Goal: Task Accomplishment & Management: Use online tool/utility

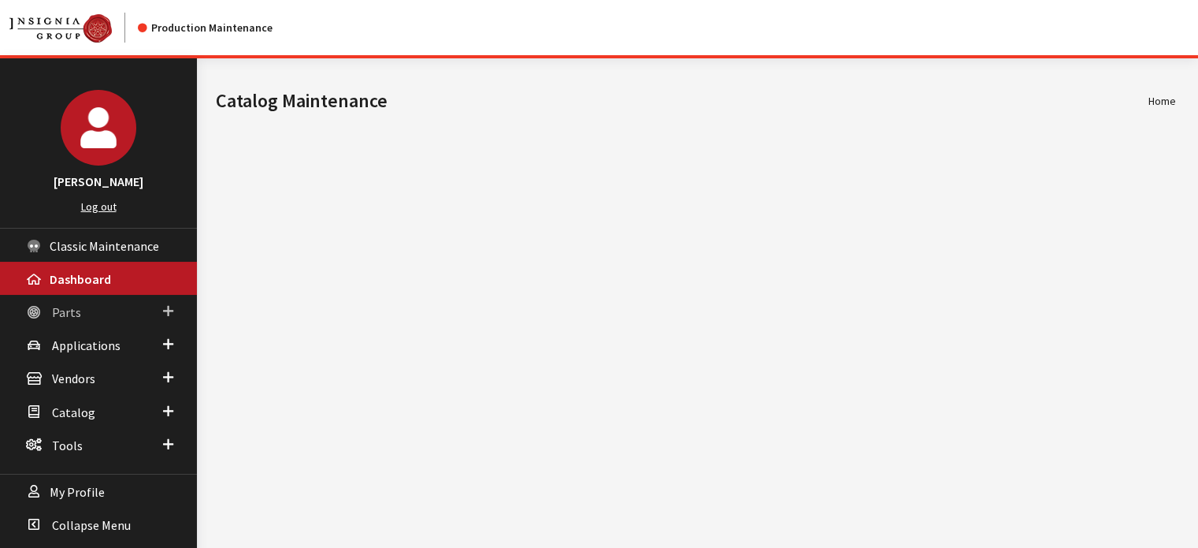
click at [150, 318] on link "Parts" at bounding box center [98, 311] width 197 height 33
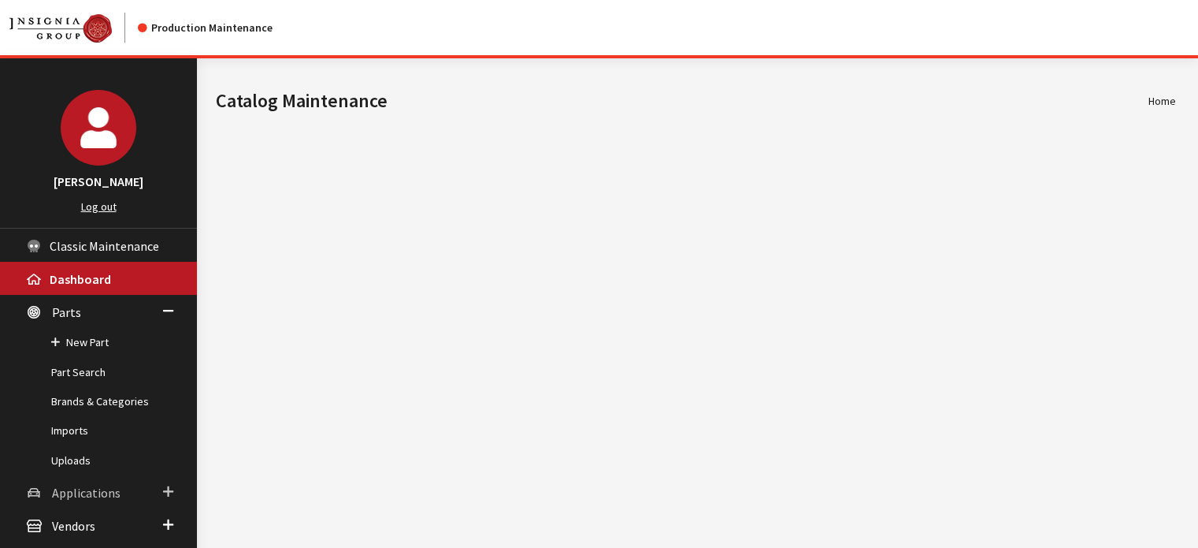
click at [131, 496] on link "Applications" at bounding box center [98, 491] width 197 height 33
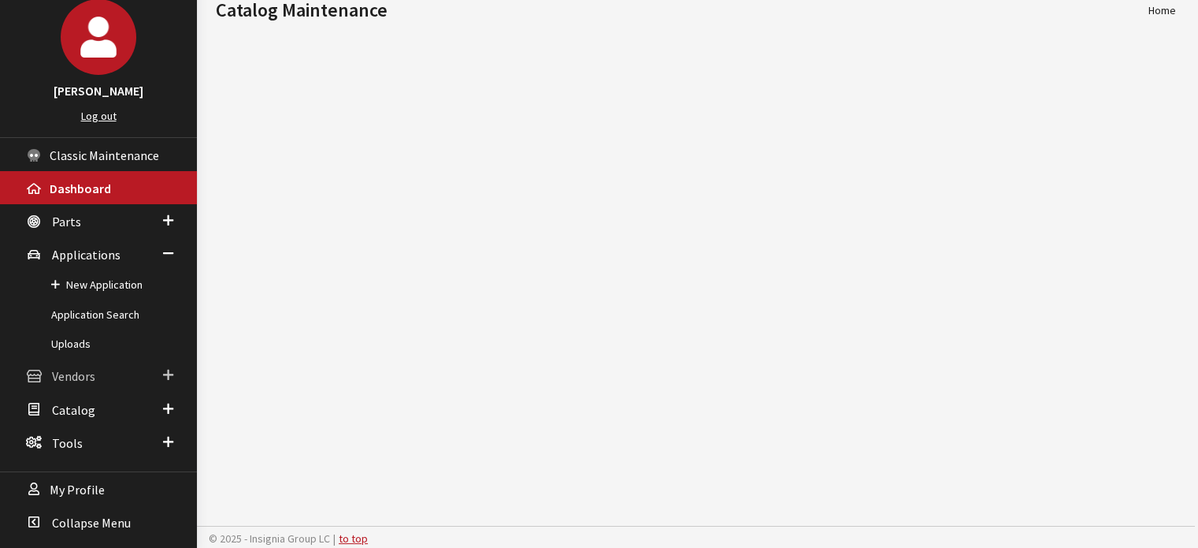
click at [133, 370] on link "Vendors" at bounding box center [98, 374] width 197 height 33
click at [79, 403] on span "Catalog" at bounding box center [73, 410] width 43 height 16
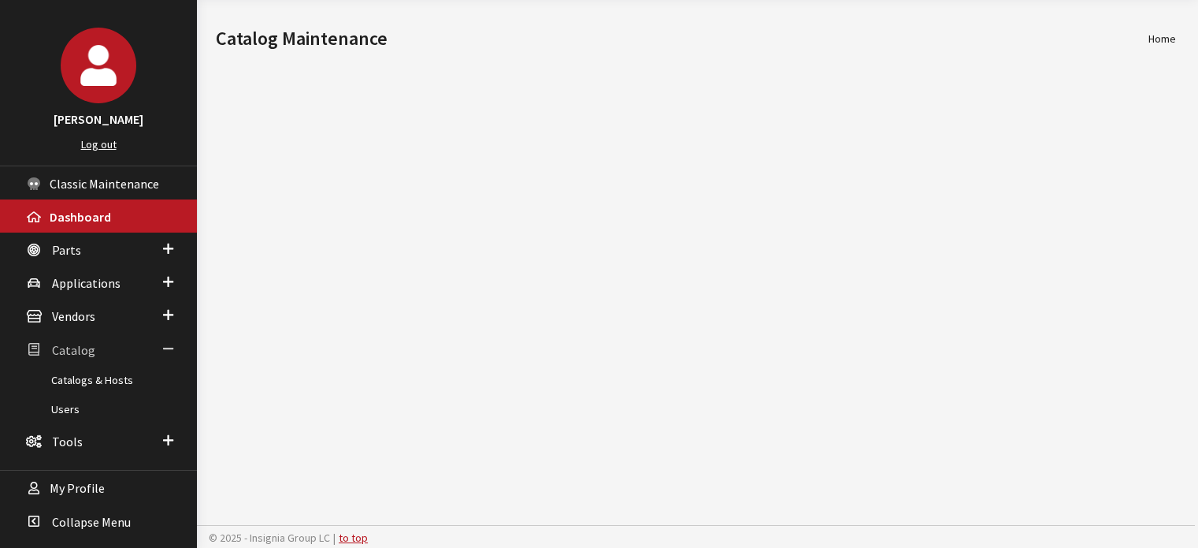
scroll to position [61, 0]
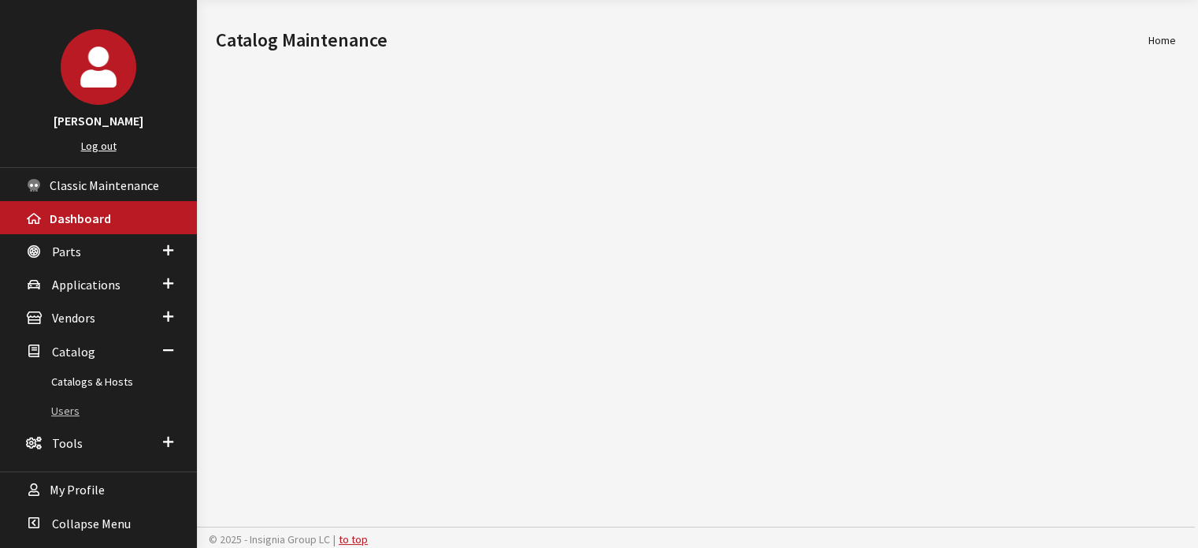
click at [63, 407] on link "Users" at bounding box center [98, 410] width 197 height 29
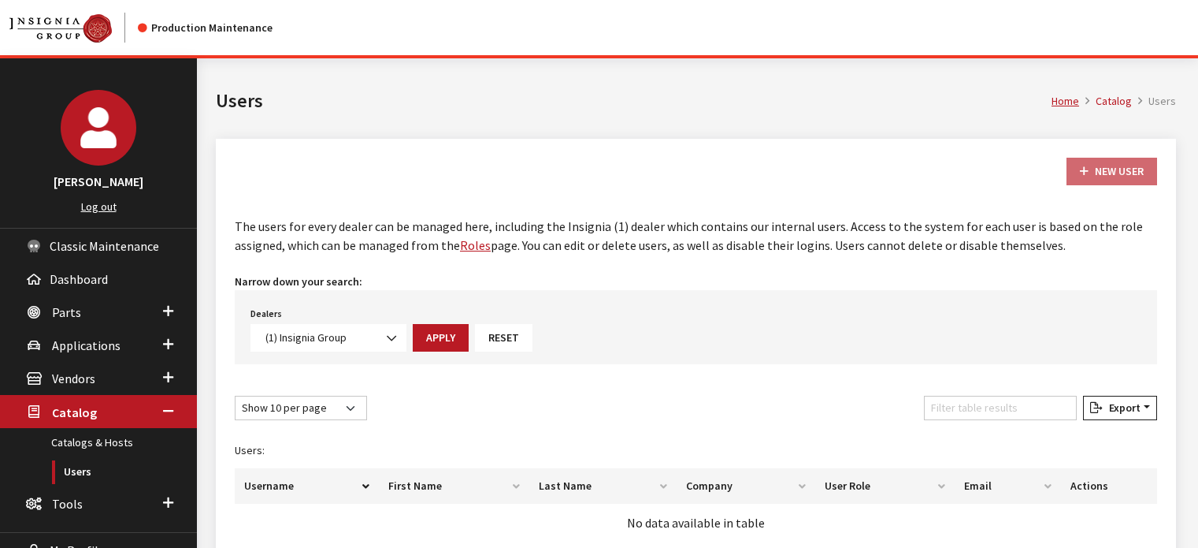
click at [76, 382] on span "Vendors" at bounding box center [73, 379] width 43 height 16
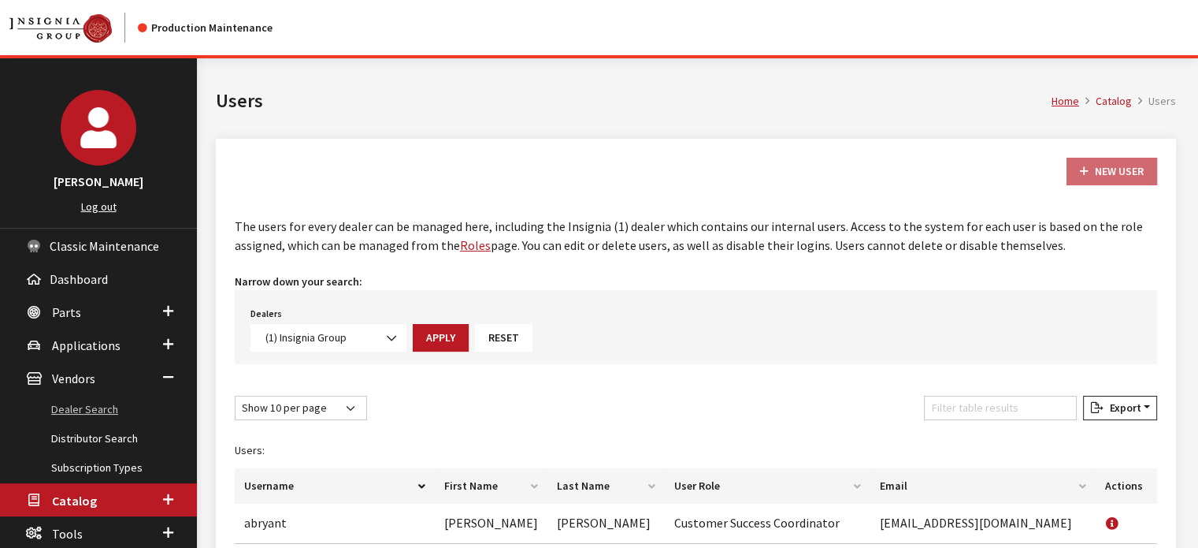
click at [85, 406] on link "Dealer Search" at bounding box center [98, 409] width 197 height 29
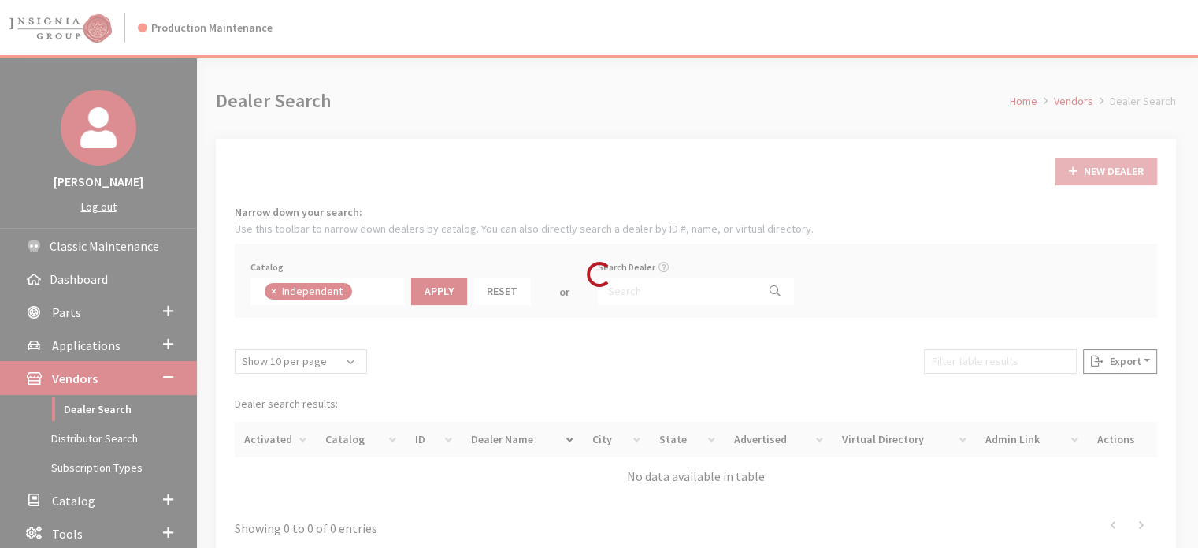
scroll to position [113, 0]
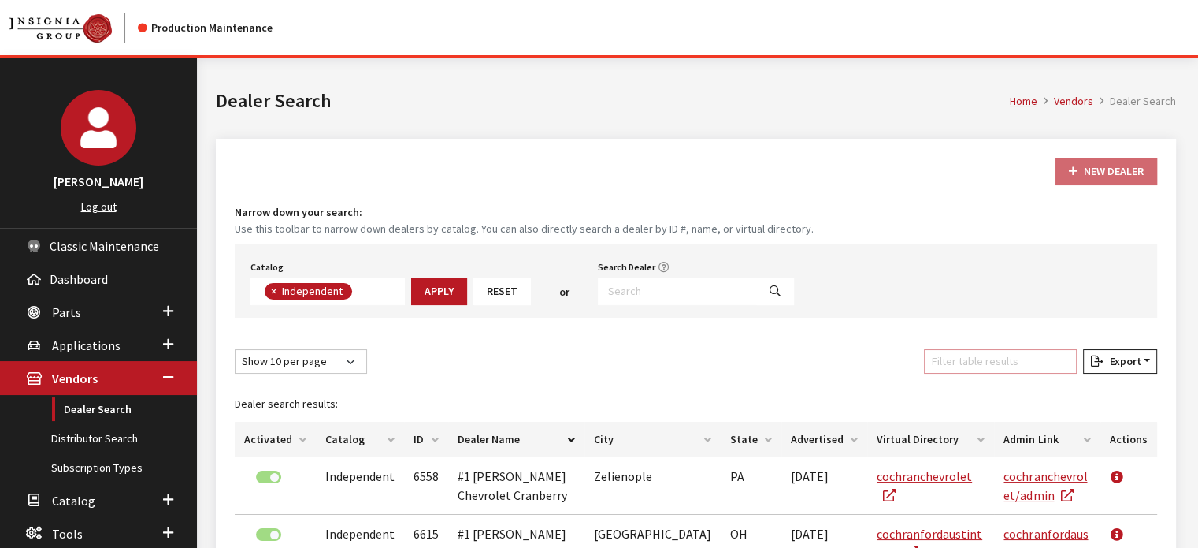
click at [1005, 356] on input "Filter table results" at bounding box center [1000, 361] width 153 height 24
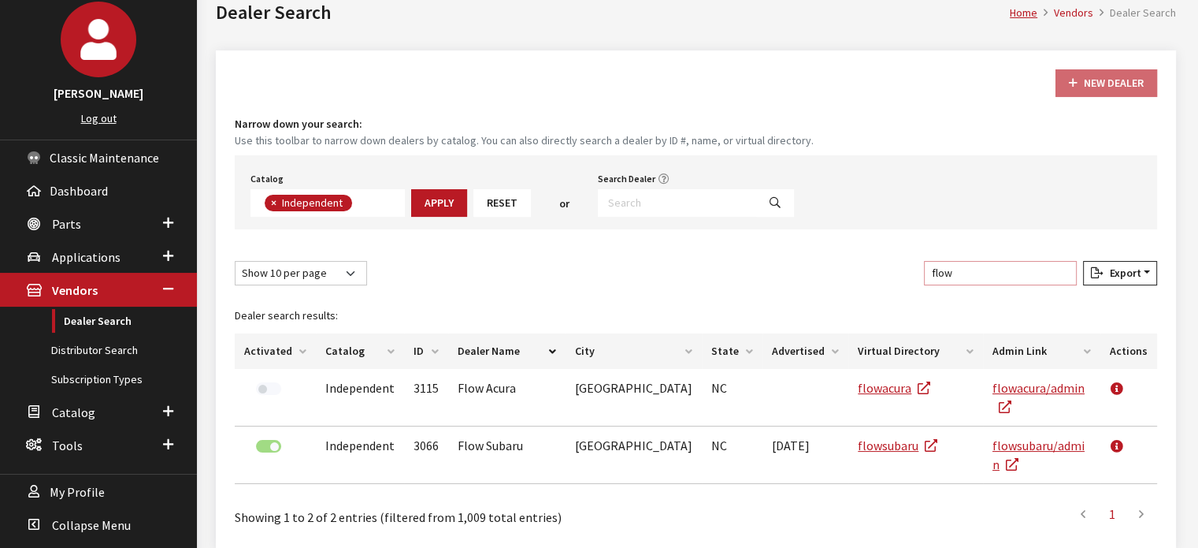
scroll to position [155, 0]
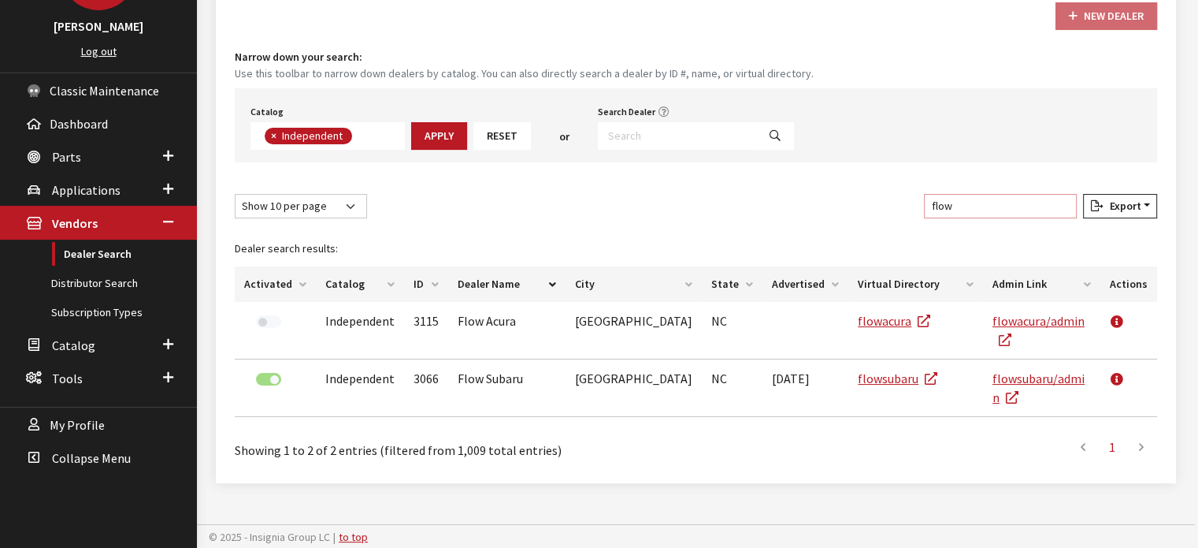
type input "flow"
click at [274, 133] on span "×" at bounding box center [274, 135] width 6 height 14
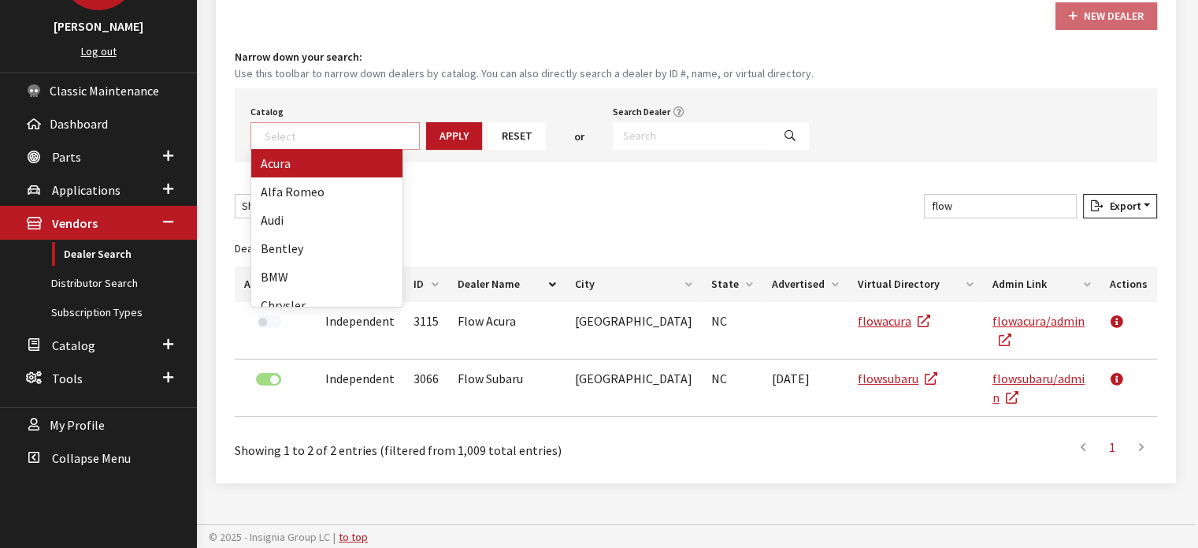
scroll to position [161, 0]
click at [438, 132] on button "Apply" at bounding box center [454, 136] width 56 height 28
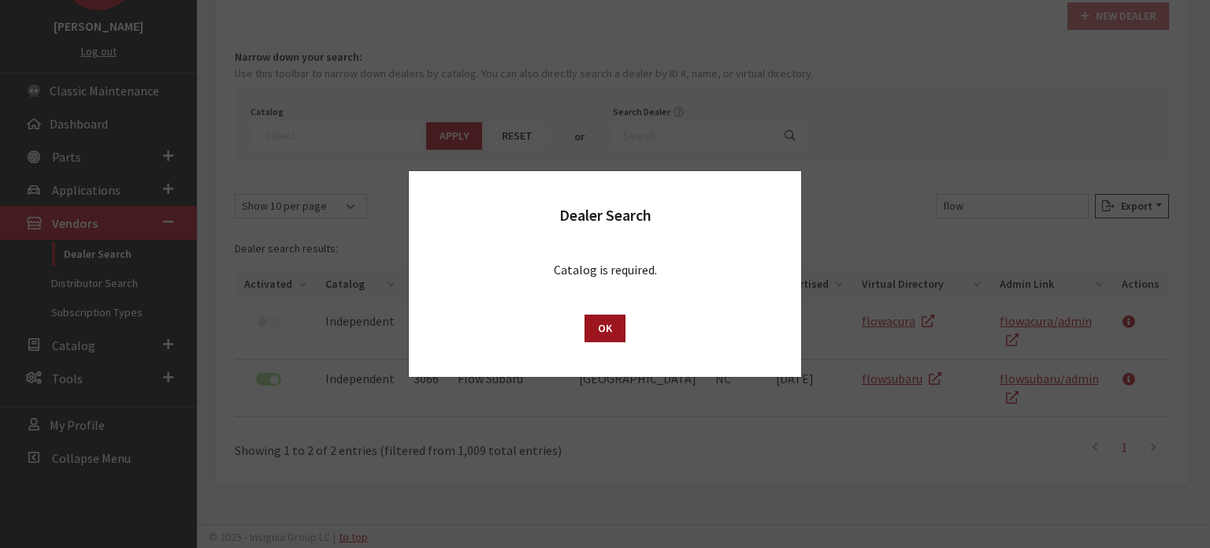
click at [596, 336] on button "OK" at bounding box center [605, 328] width 41 height 28
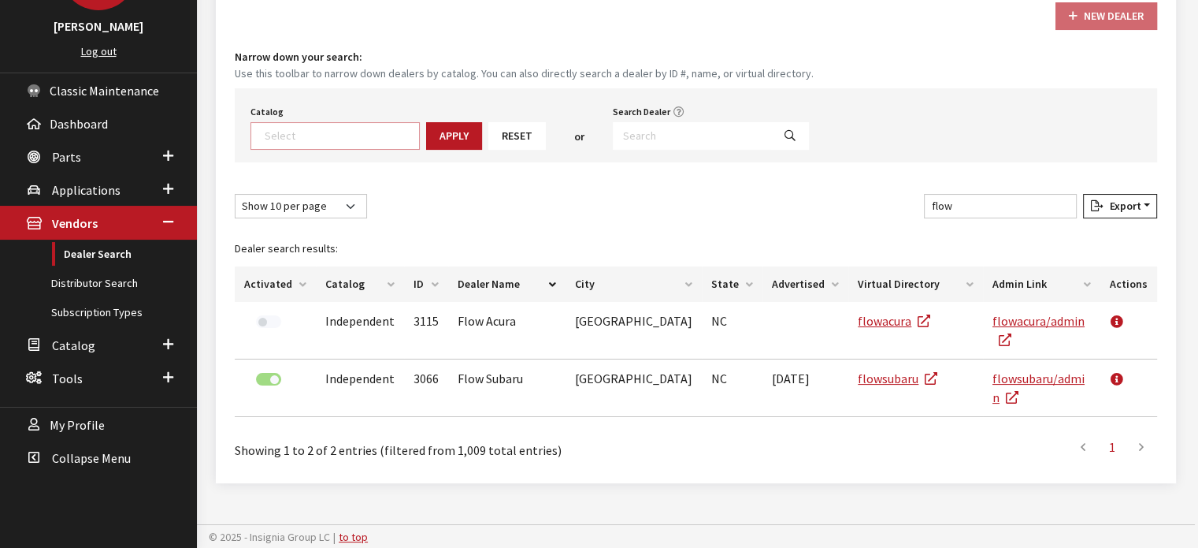
click at [372, 128] on textarea "Search" at bounding box center [342, 135] width 154 height 14
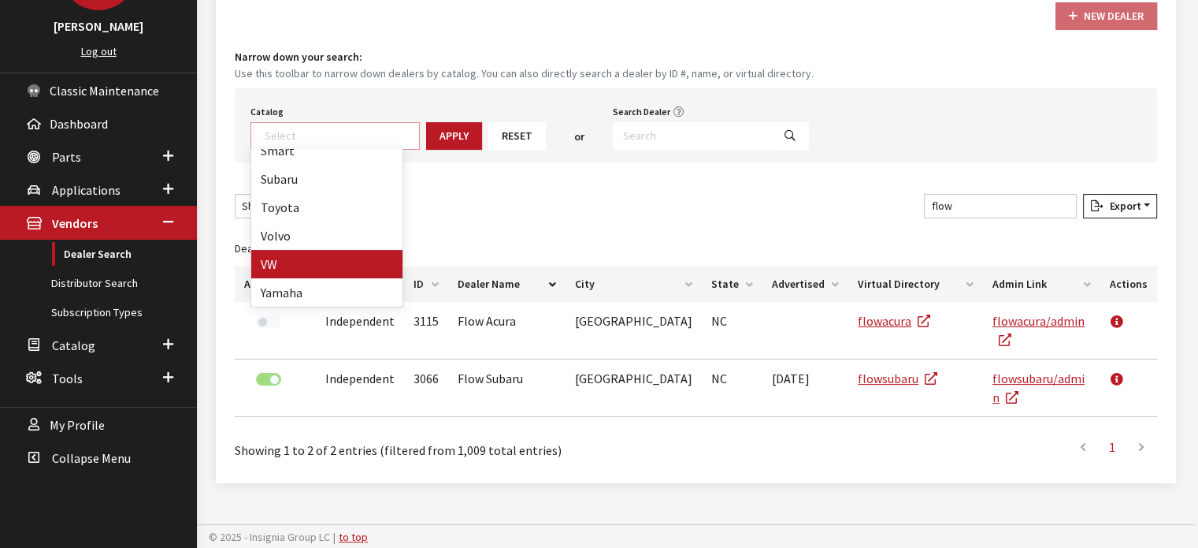
select select "11"
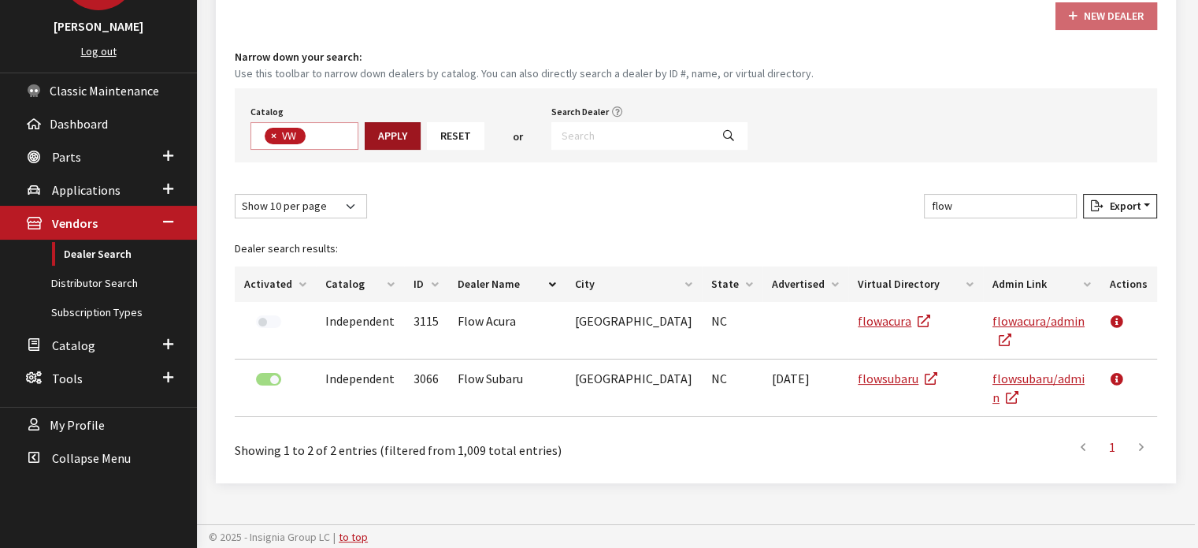
drag, startPoint x: 353, startPoint y: 119, endPoint x: 375, endPoint y: 133, distance: 26.2
click at [354, 119] on div "Catalog Acura Alfa Romeo Audi Bentley BMW Chrysler DoubleTake Ford GM Honda Hyu…" at bounding box center [304, 125] width 114 height 49
click at [375, 133] on button "Apply" at bounding box center [393, 136] width 56 height 28
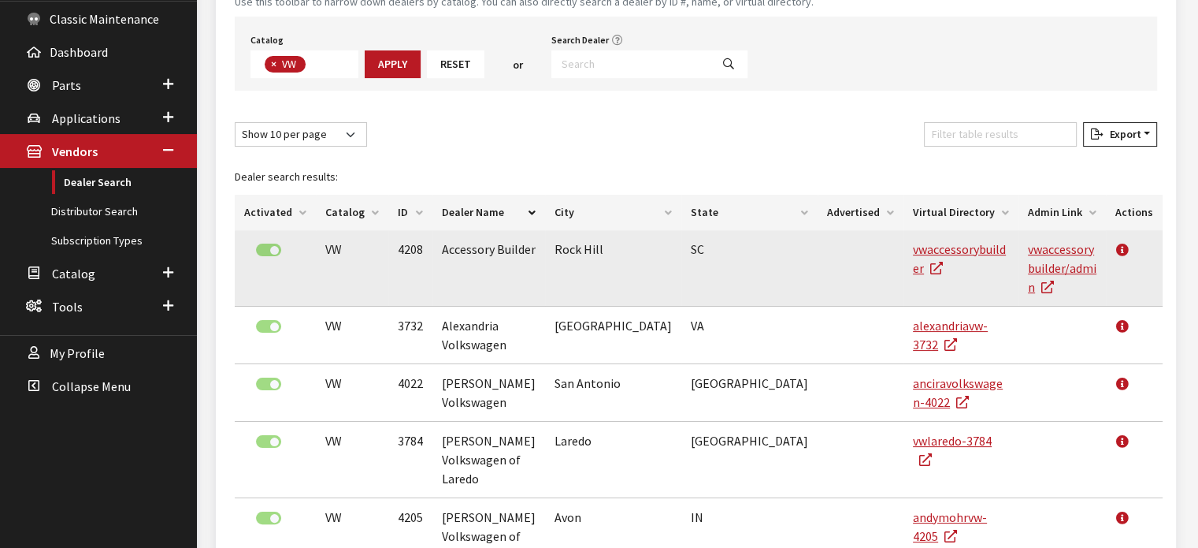
scroll to position [313, 0]
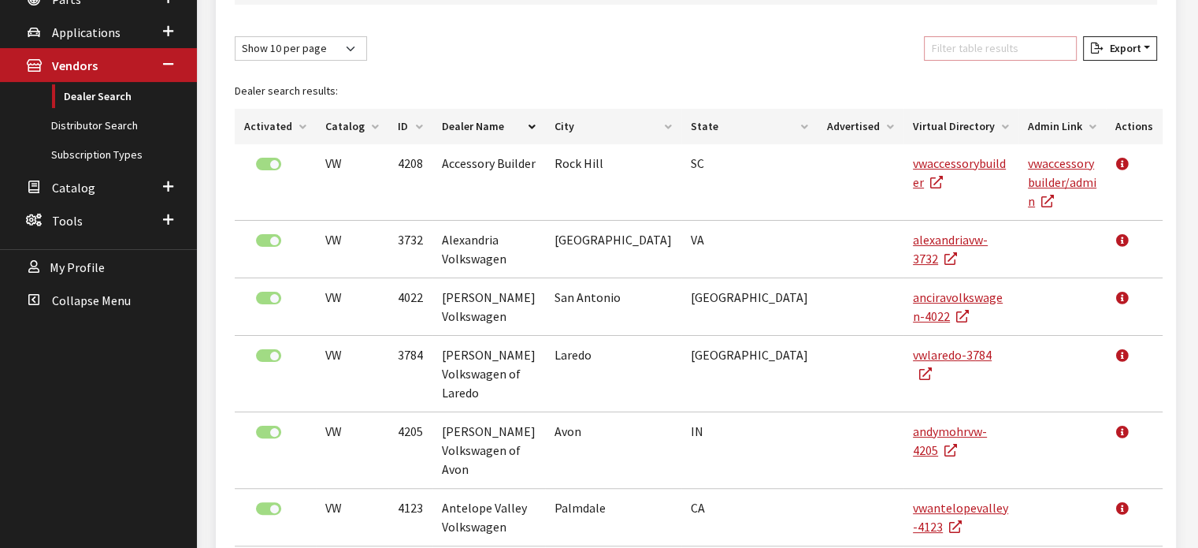
click at [999, 53] on input "Filter table results" at bounding box center [1000, 48] width 153 height 24
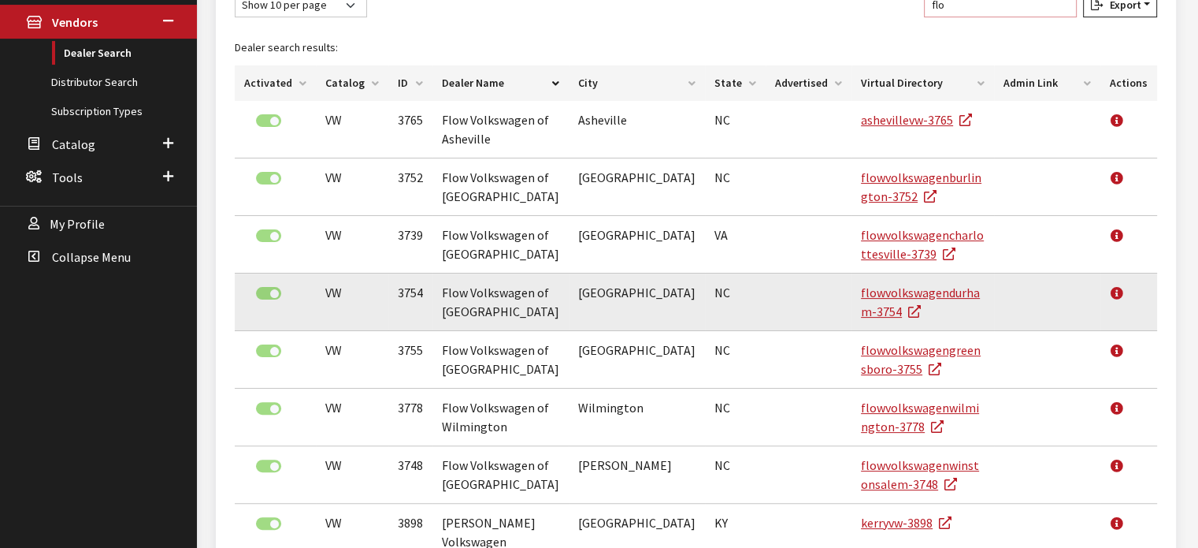
scroll to position [392, 0]
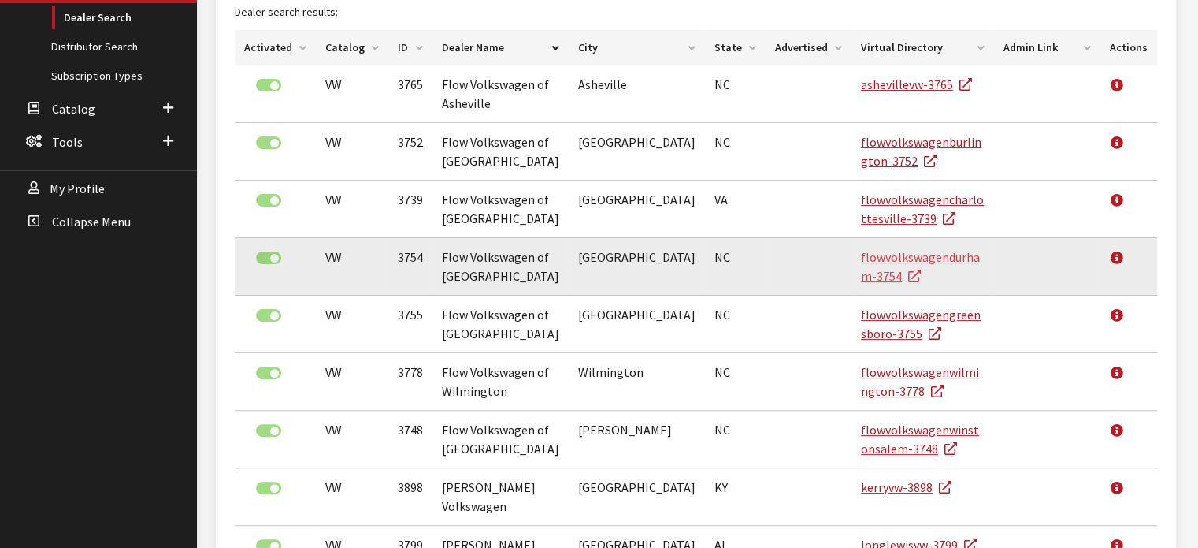
type input "flo"
click at [942, 261] on link "flowvolkswagendurham-3754" at bounding box center [920, 266] width 119 height 35
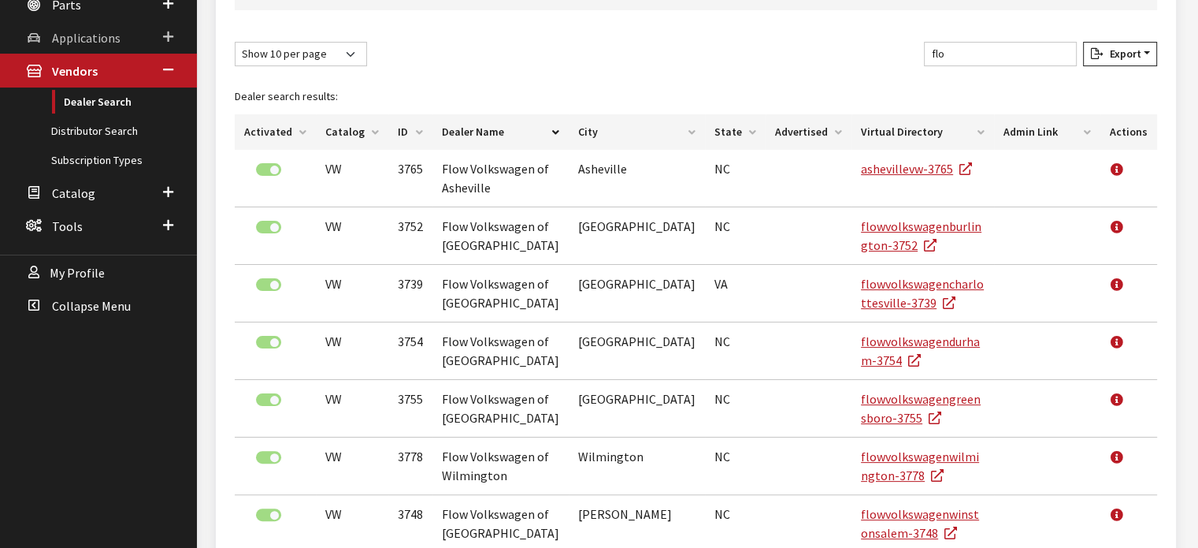
scroll to position [234, 0]
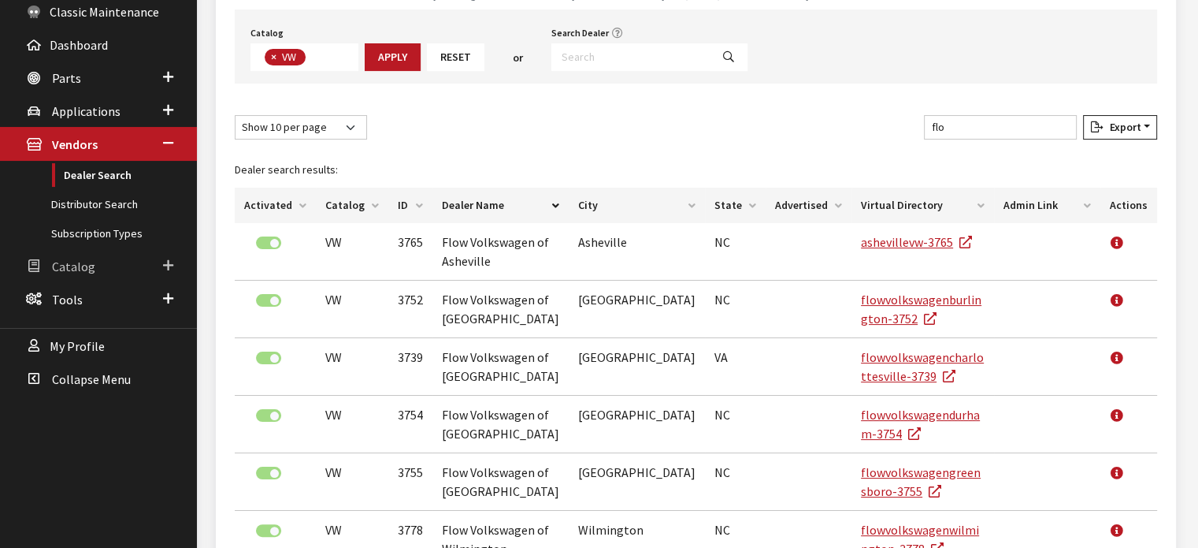
click at [138, 264] on link "Catalog" at bounding box center [98, 265] width 197 height 33
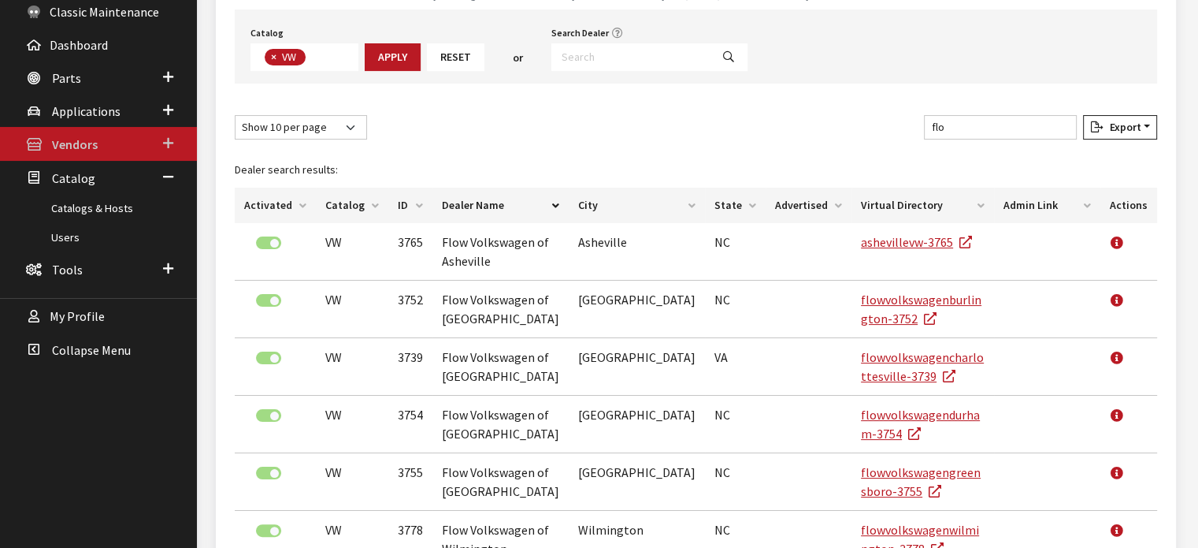
click at [115, 141] on link "Vendors" at bounding box center [98, 143] width 197 height 33
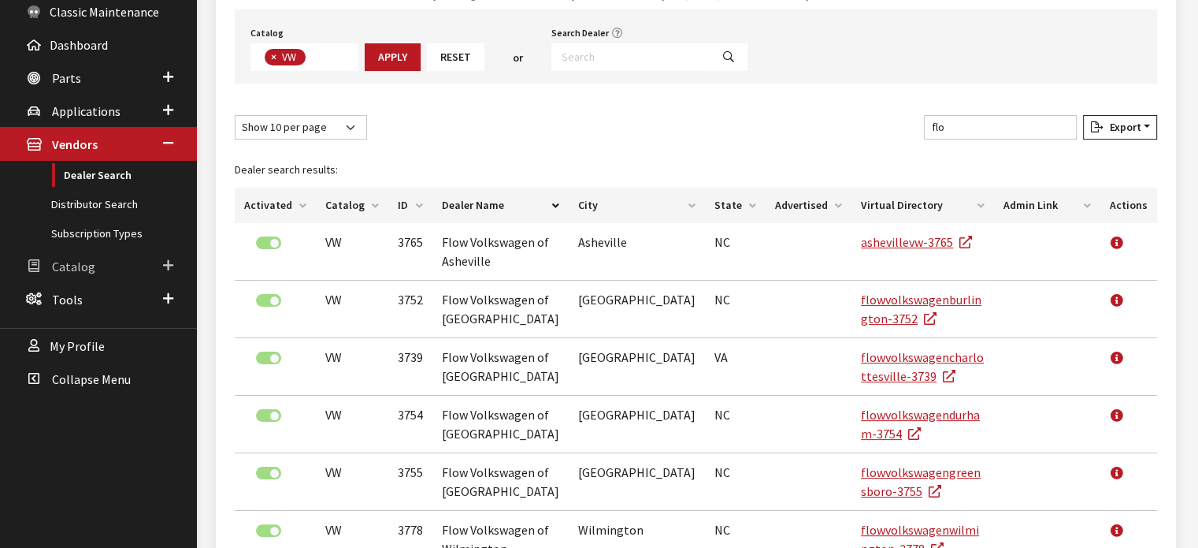
click at [110, 258] on link "Catalog" at bounding box center [98, 265] width 197 height 33
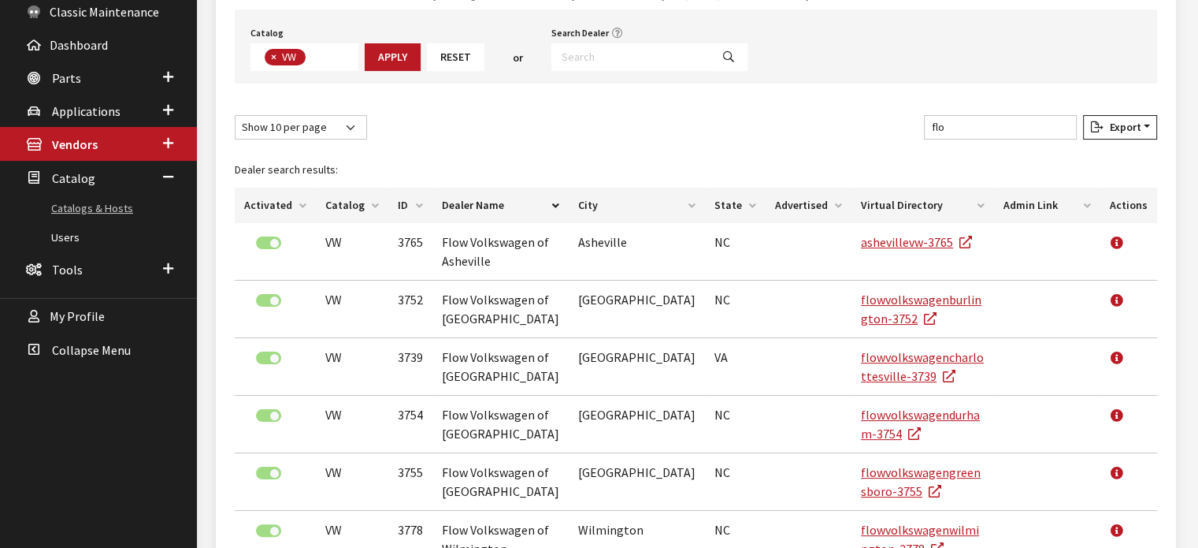
click at [84, 208] on link "Catalogs & Hosts" at bounding box center [98, 208] width 197 height 29
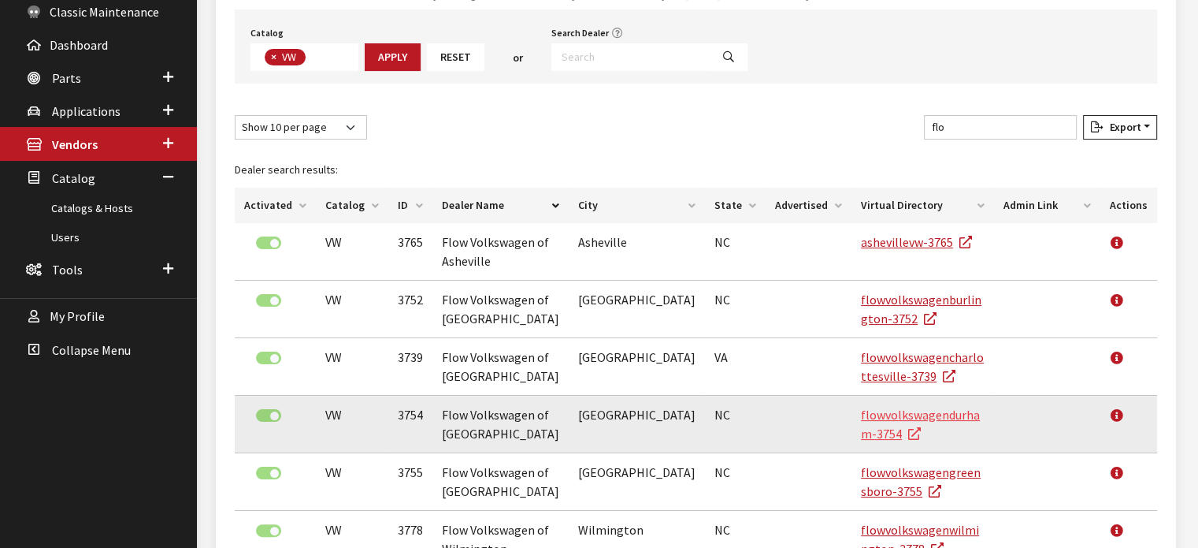
click at [911, 414] on link "flowvolkswagendurham-3754" at bounding box center [920, 424] width 119 height 35
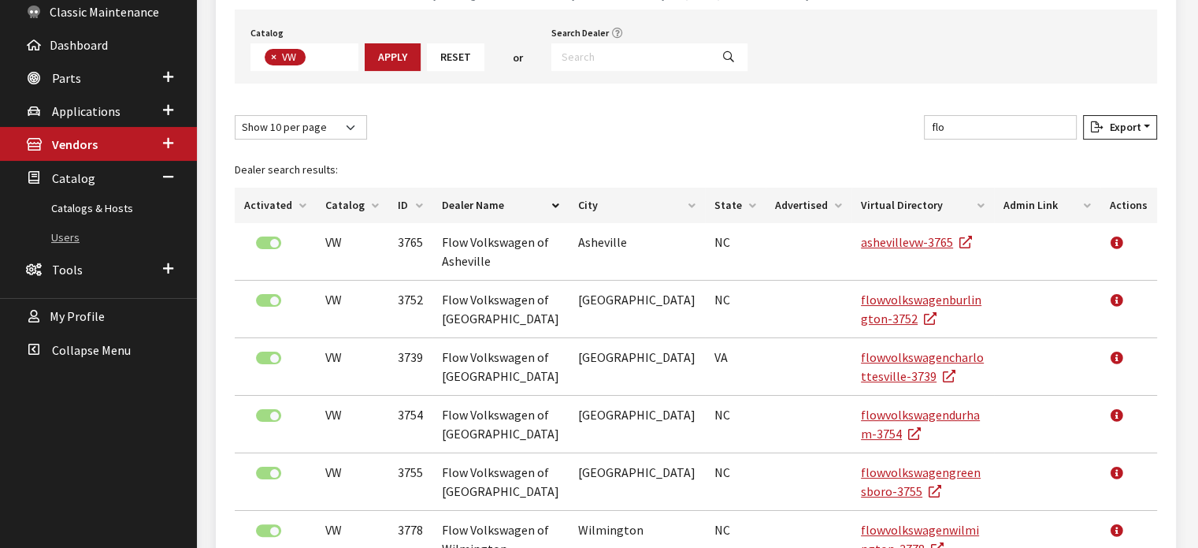
click at [72, 242] on link "Users" at bounding box center [98, 237] width 197 height 29
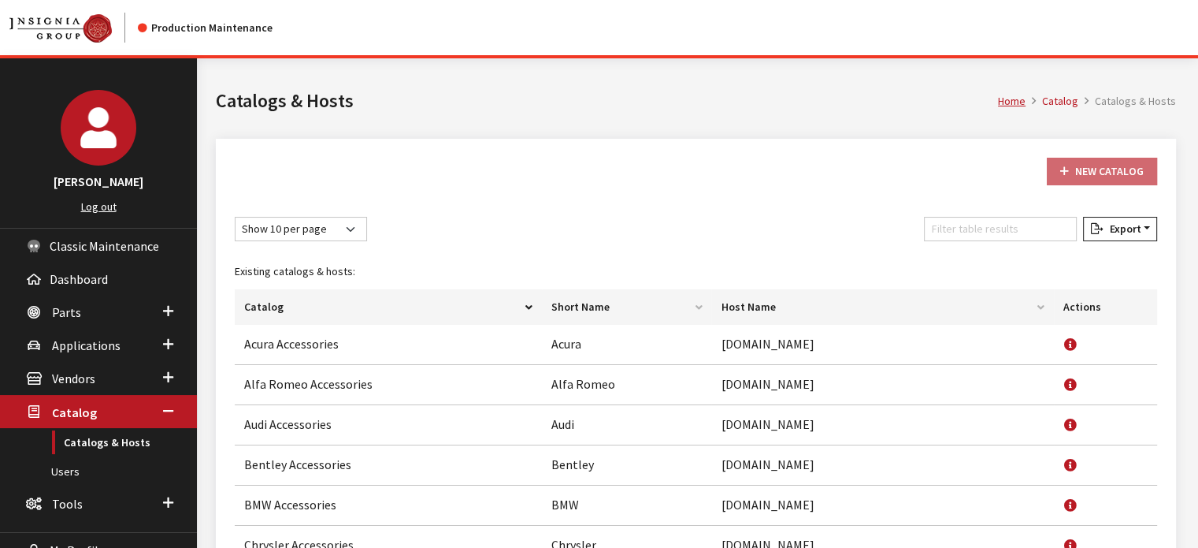
scroll to position [236, 0]
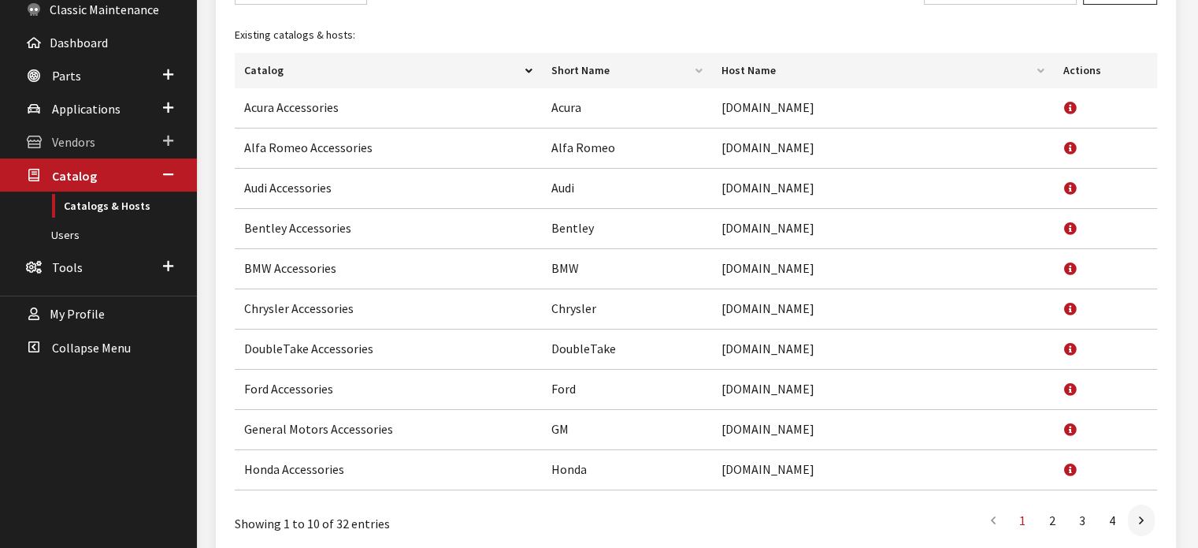
click at [72, 125] on link "Vendors" at bounding box center [98, 140] width 197 height 33
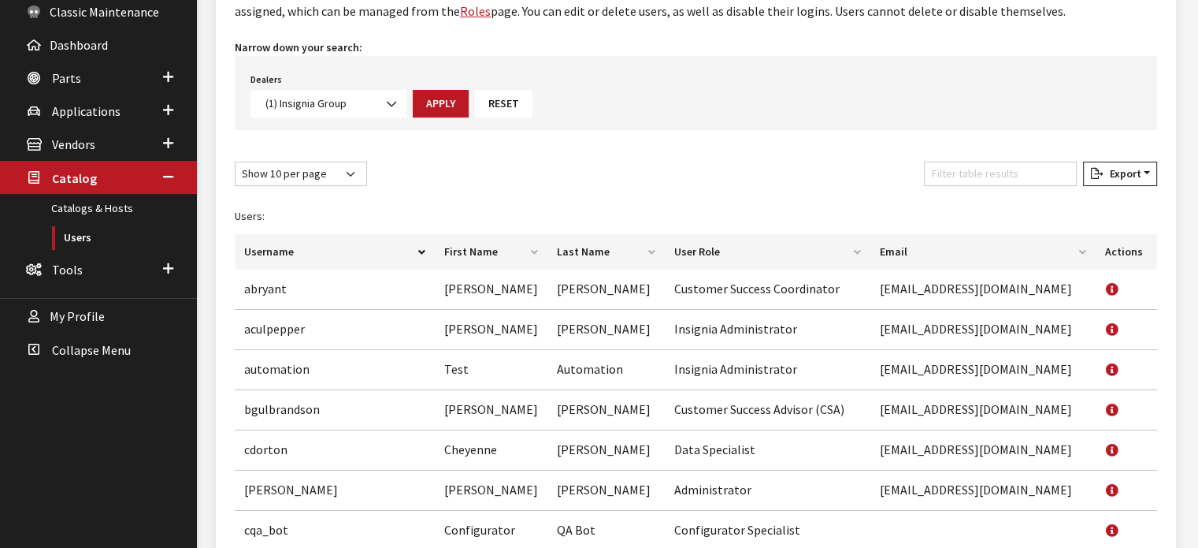
scroll to position [440, 0]
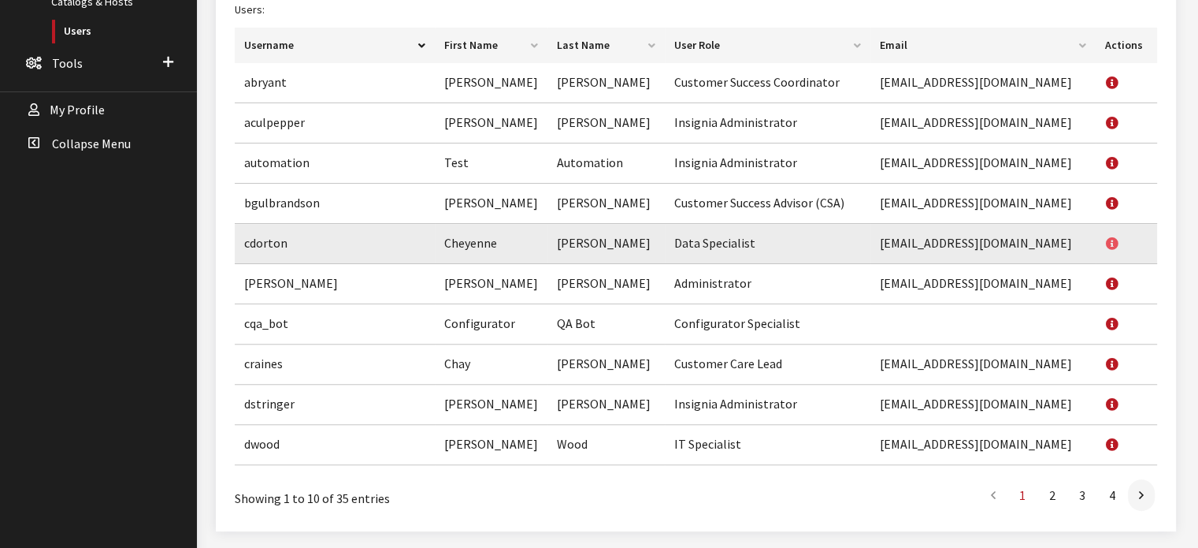
click at [1113, 238] on icon at bounding box center [1112, 244] width 13 height 13
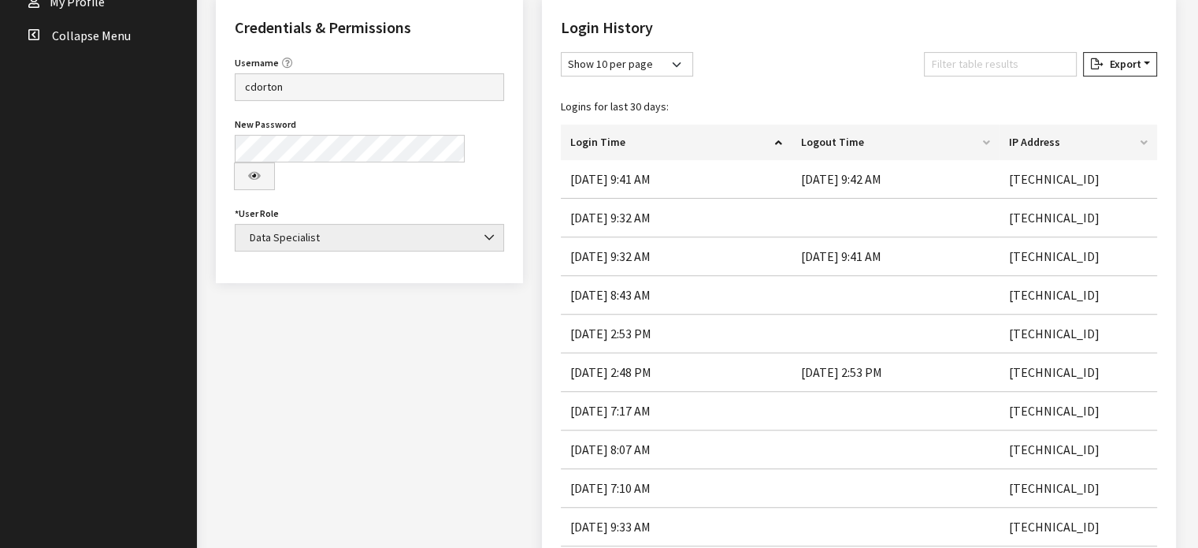
scroll to position [552, 0]
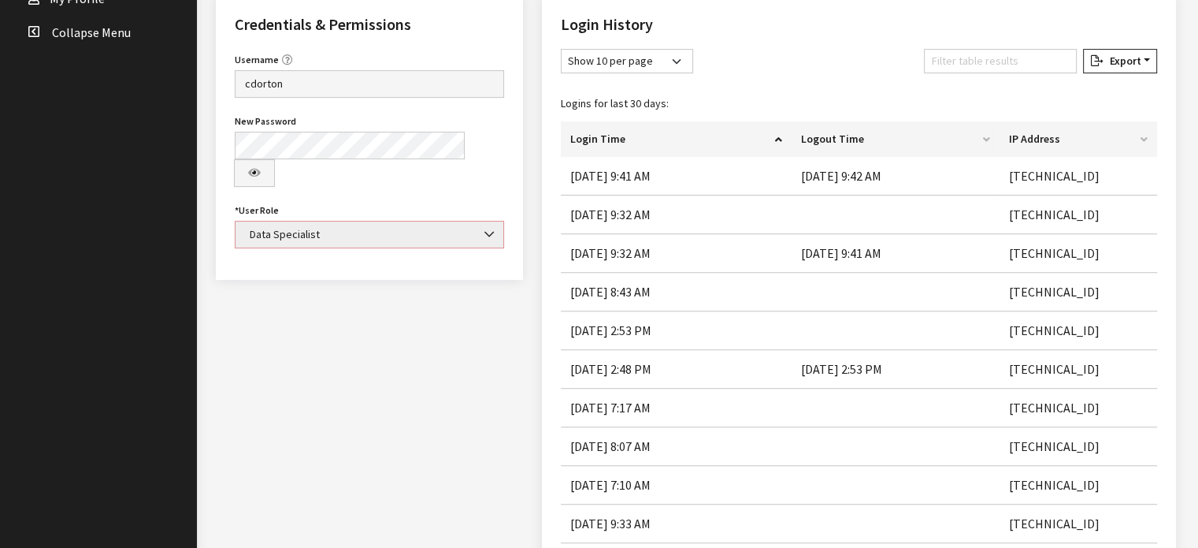
click at [503, 221] on span at bounding box center [490, 234] width 27 height 27
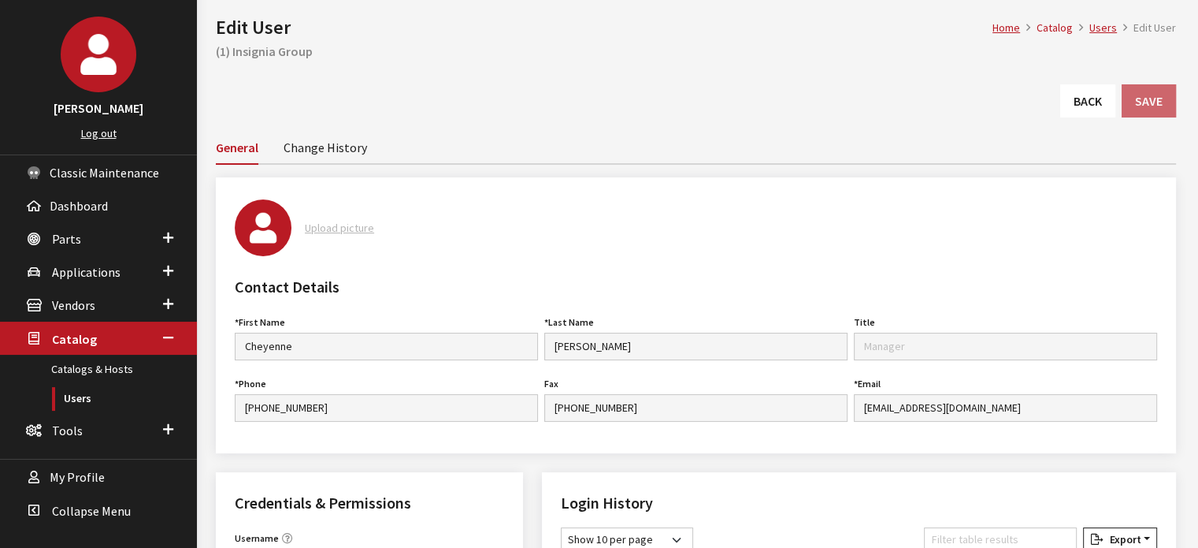
scroll to position [0, 0]
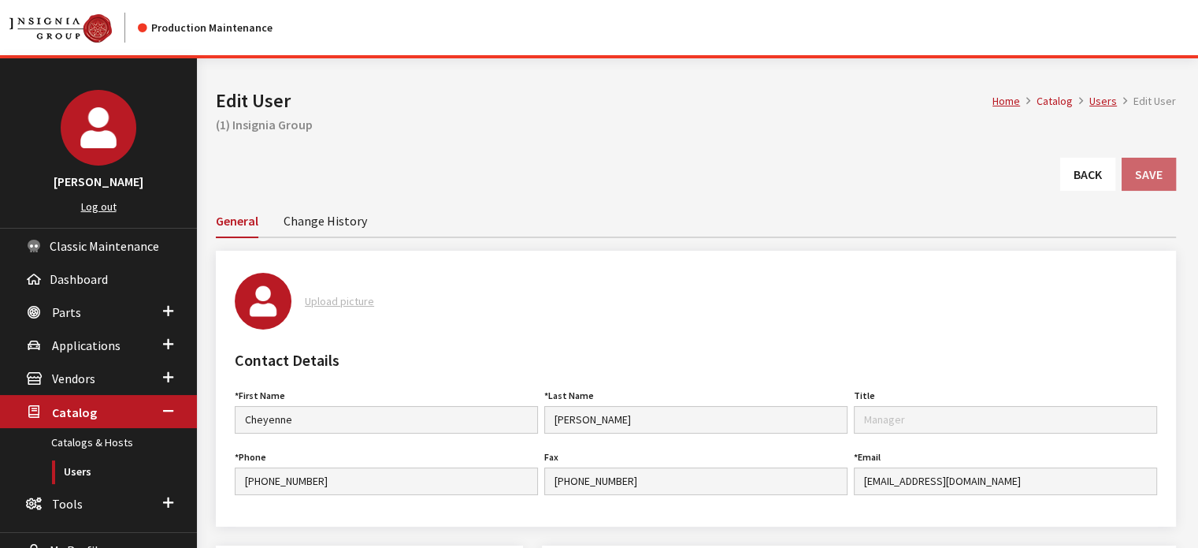
click at [310, 233] on link "Change History" at bounding box center [326, 219] width 84 height 33
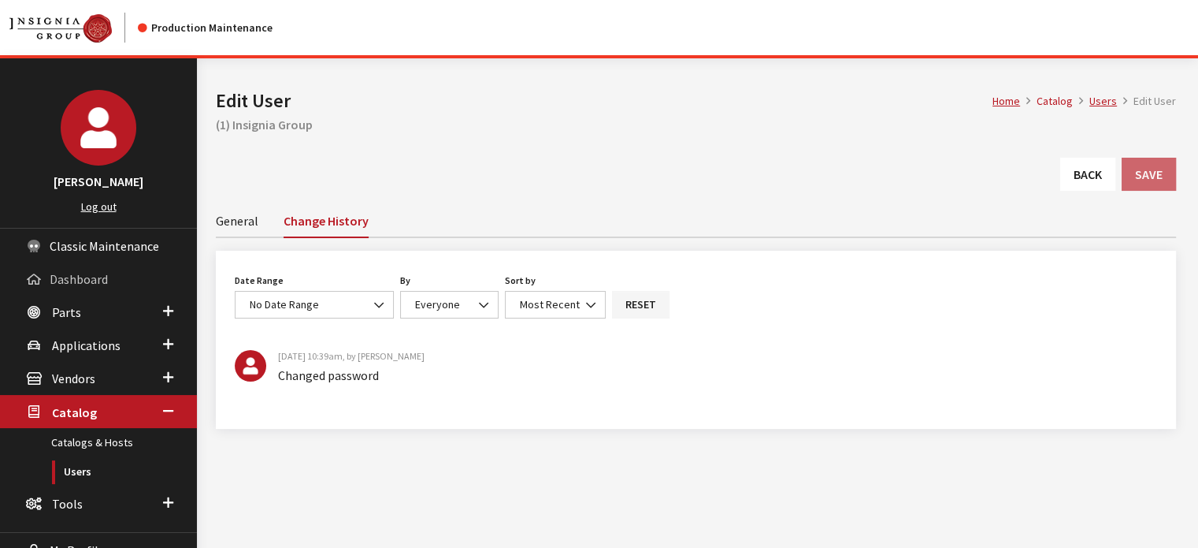
click at [76, 284] on span "Dashboard" at bounding box center [79, 279] width 58 height 16
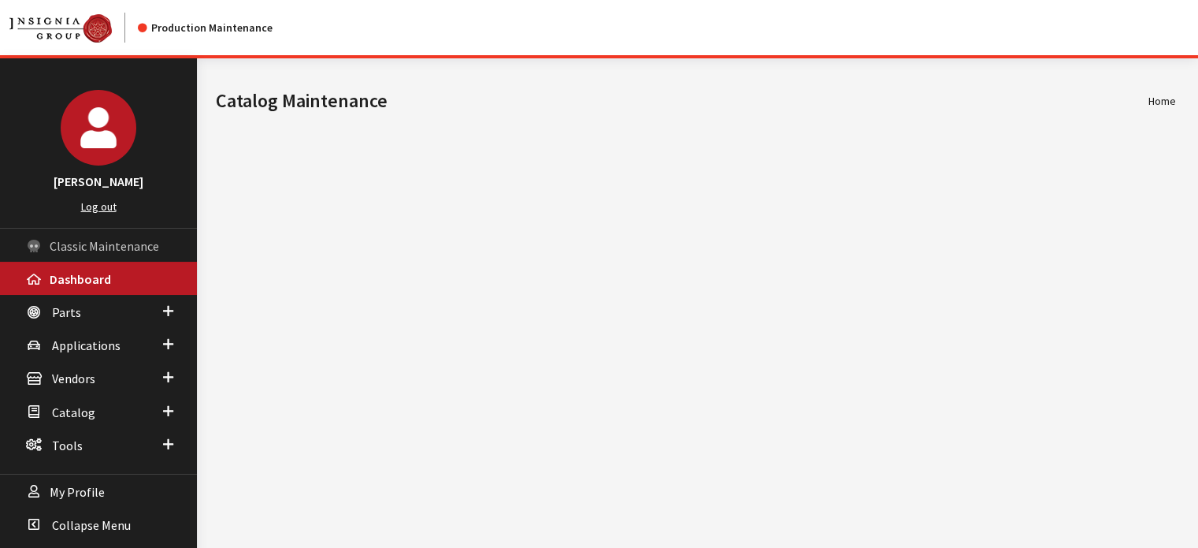
click at [147, 244] on span "Classic Maintenance" at bounding box center [105, 246] width 110 height 16
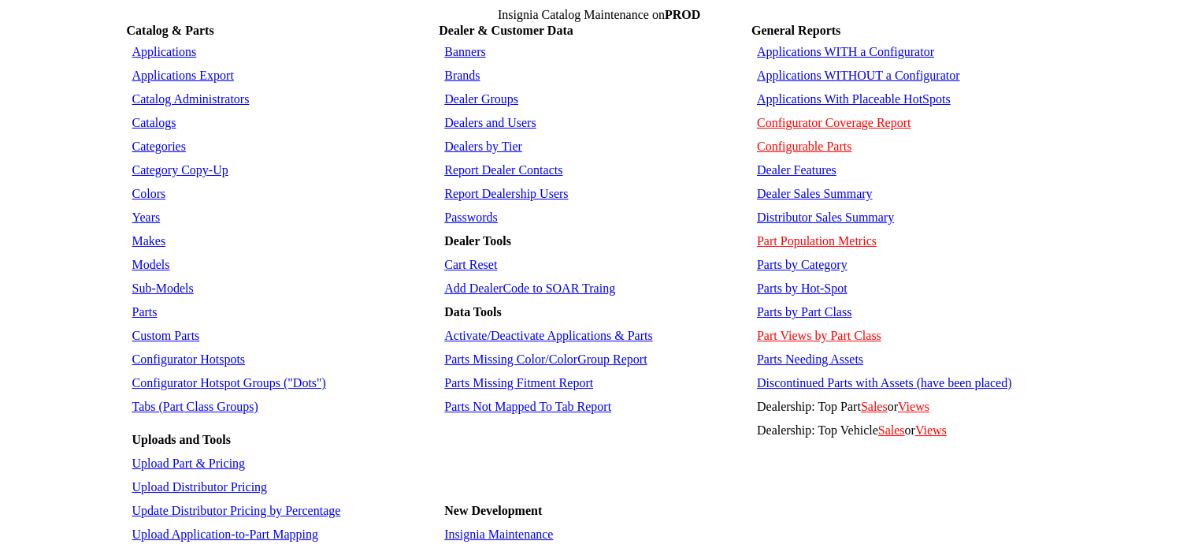
click at [514, 116] on link "Dealers and Users" at bounding box center [489, 122] width 91 height 13
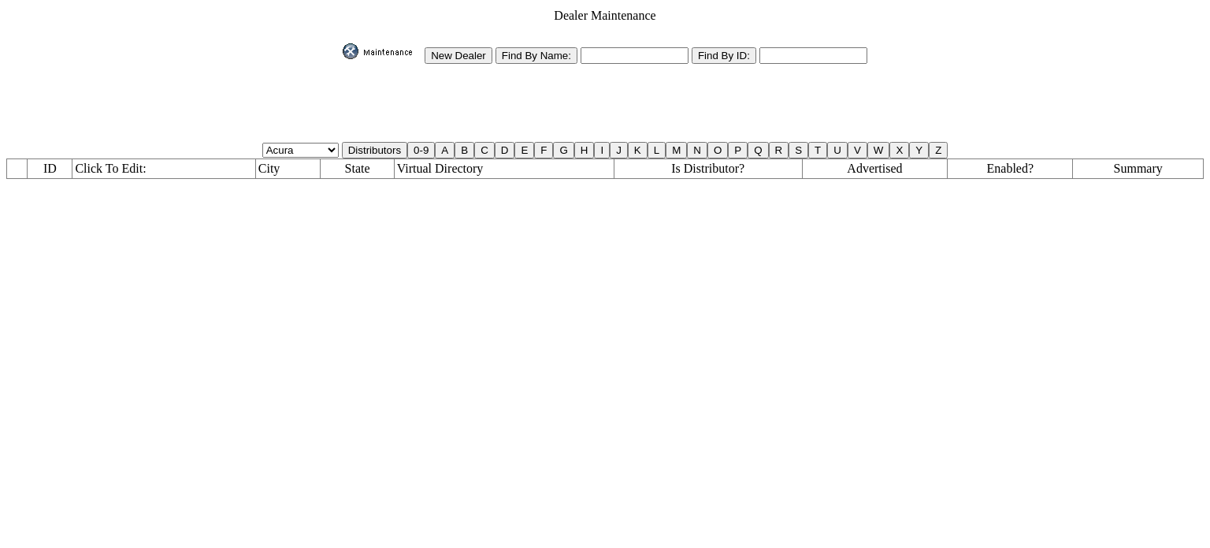
click at [630, 47] on input "text" at bounding box center [635, 55] width 108 height 17
type input "flow"
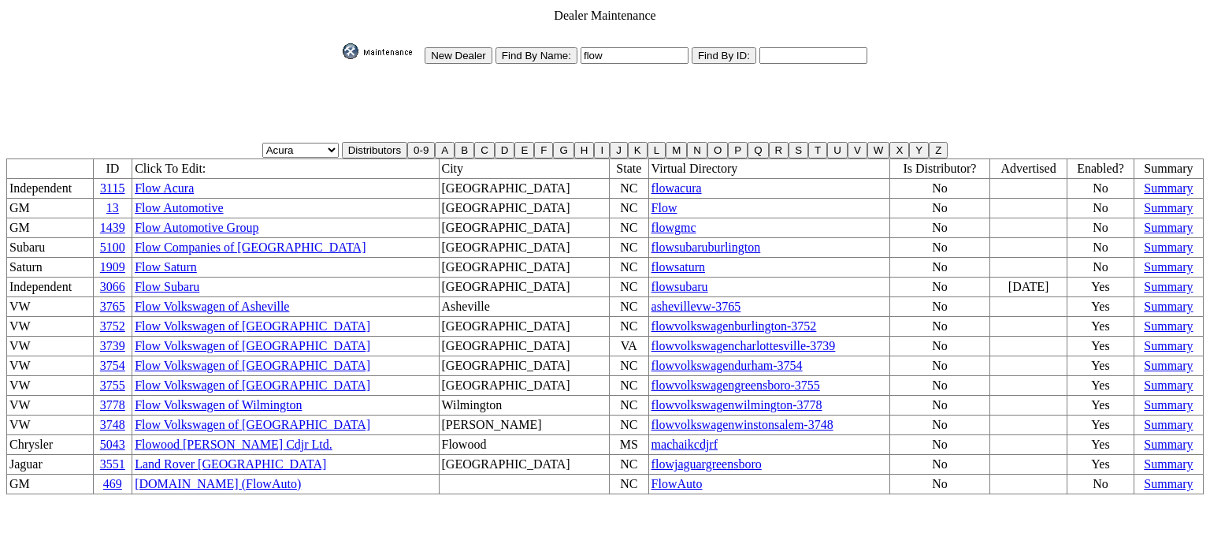
click at [257, 358] on link "Flow Volkswagen of Durham" at bounding box center [253, 364] width 236 height 13
click at [652, 358] on span "flowvolkswagendurham-3754" at bounding box center [727, 364] width 151 height 13
click at [190, 181] on link "Flow Acura" at bounding box center [164, 187] width 59 height 13
click at [652, 181] on span "flowacura" at bounding box center [677, 187] width 50 height 13
click at [652, 457] on span "flowjaguargreensboro" at bounding box center [707, 463] width 110 height 13
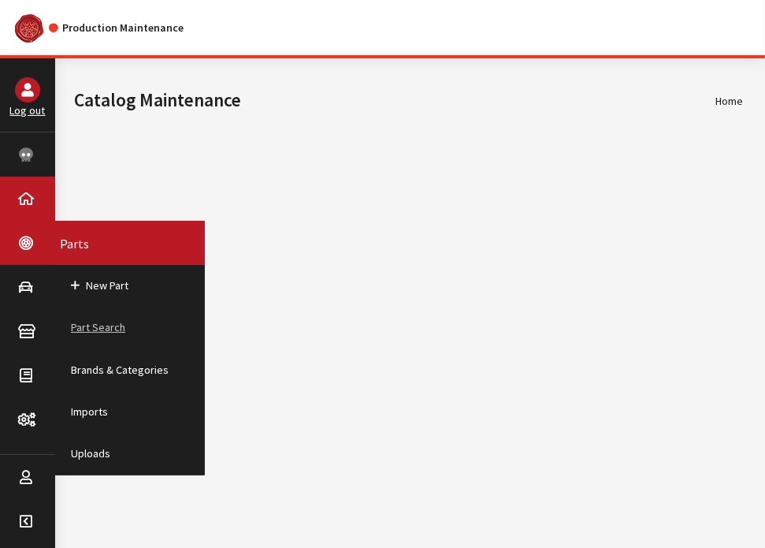
click at [106, 334] on link "Part Search" at bounding box center [130, 327] width 150 height 42
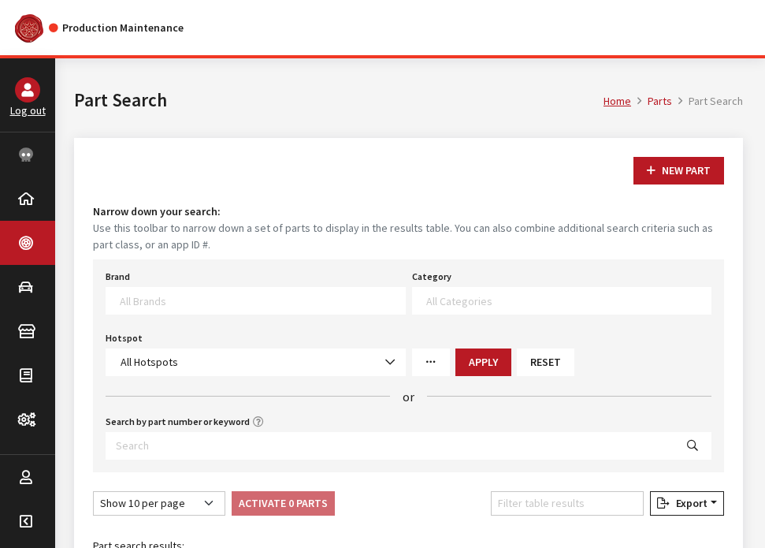
select select
click at [270, 435] on input "Search by part number or keyword" at bounding box center [390, 446] width 569 height 28
paste input "3CM072195"
type input "3CM072195"
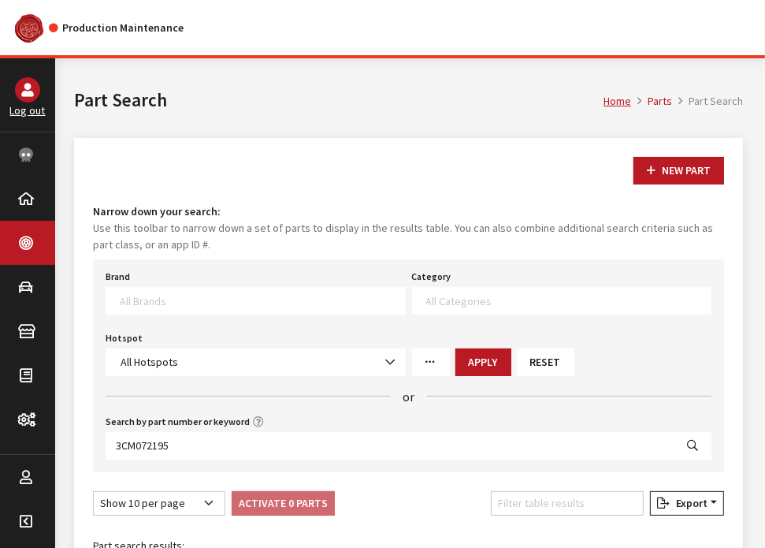
select select
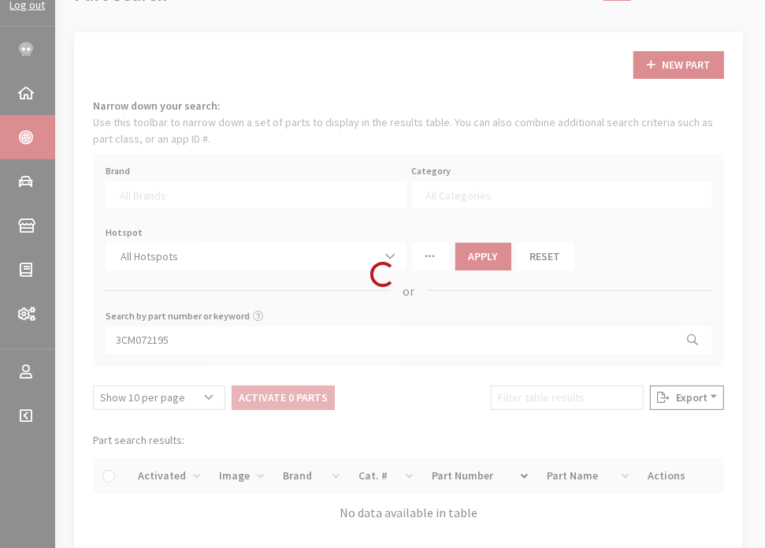
scroll to position [236, 0]
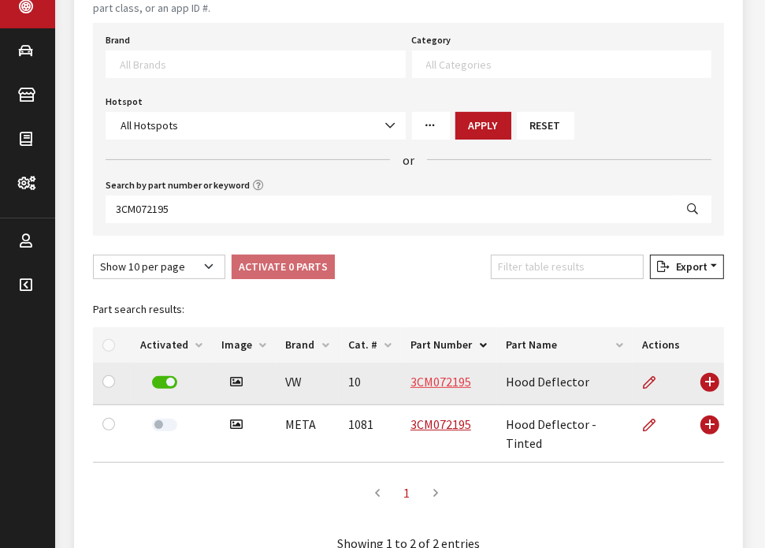
click at [422, 378] on link "3CM072195" at bounding box center [440, 381] width 61 height 16
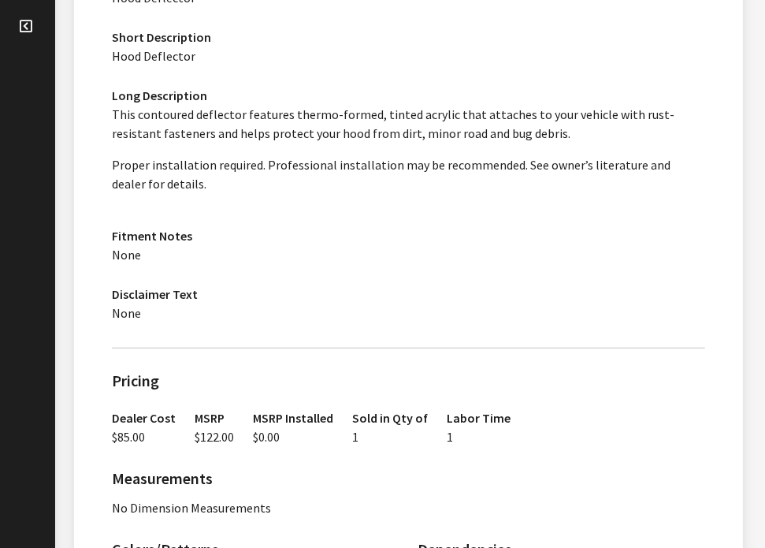
scroll to position [552, 0]
